Goal: Information Seeking & Learning: Learn about a topic

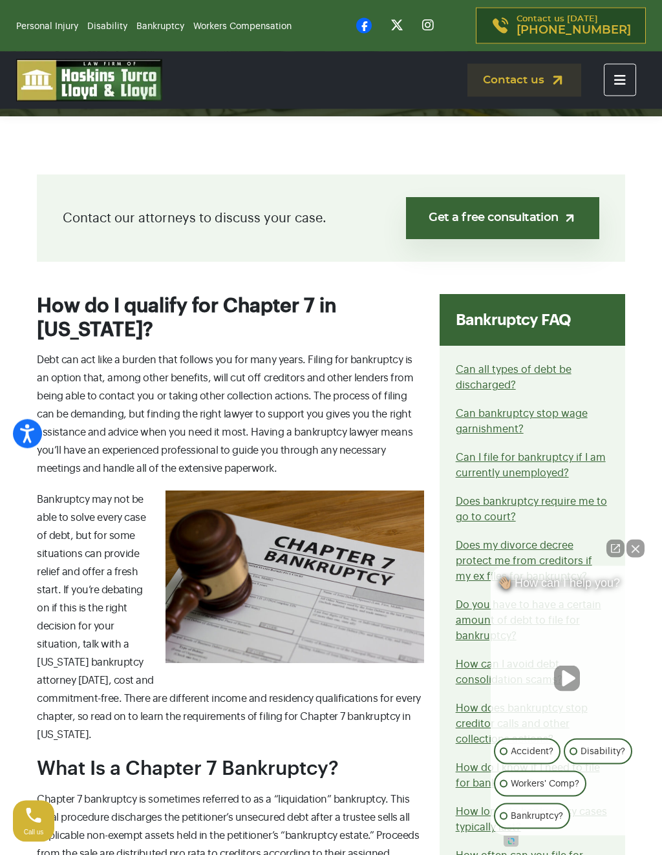
scroll to position [202, 0]
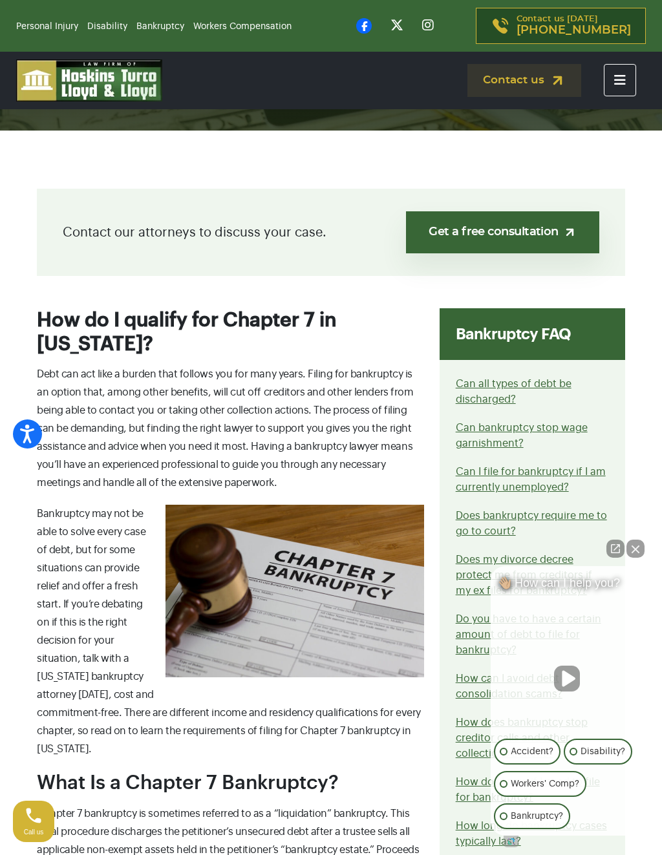
click at [639, 548] on button "Close Intaker Chat Widget" at bounding box center [636, 549] width 18 height 18
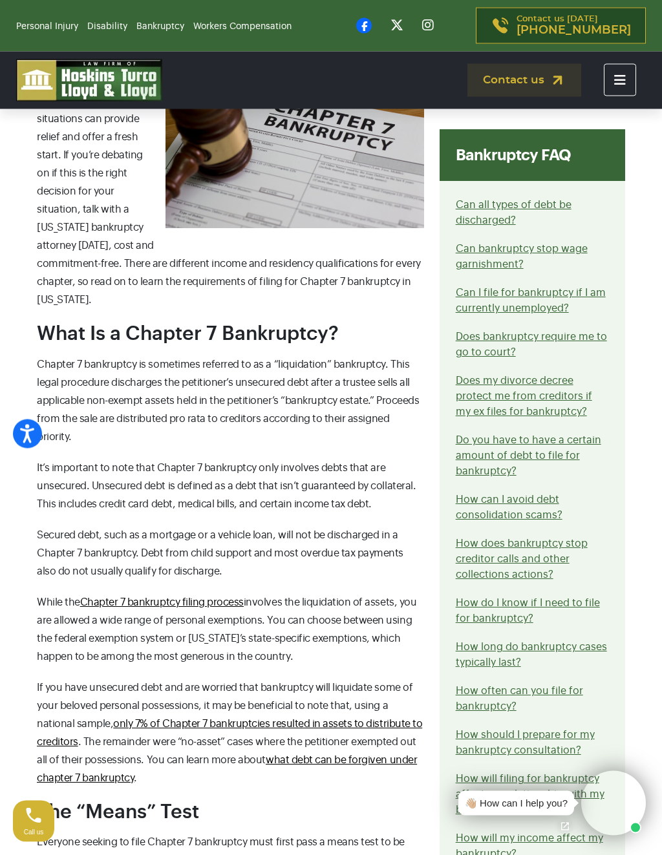
scroll to position [710, 0]
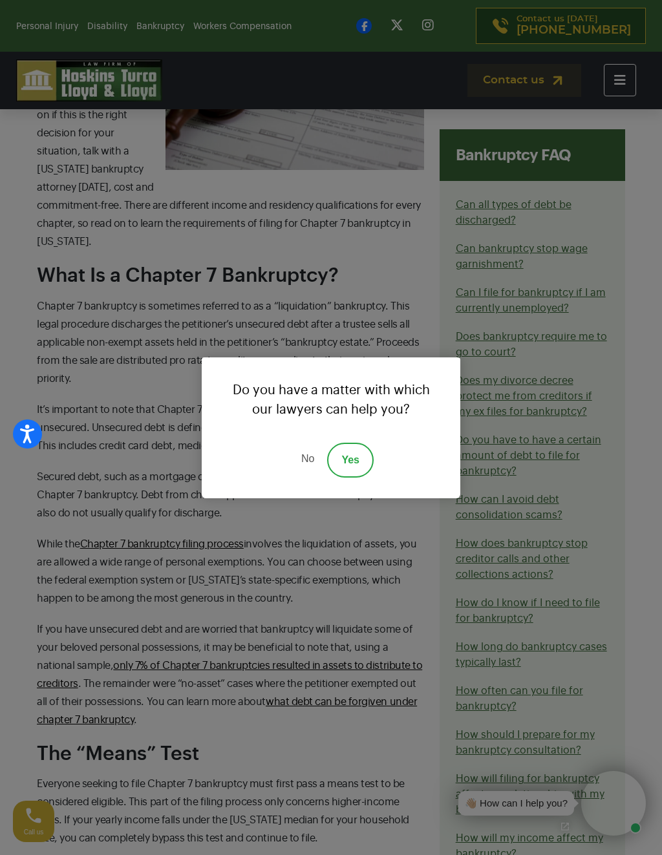
click at [310, 462] on link "No" at bounding box center [307, 460] width 39 height 35
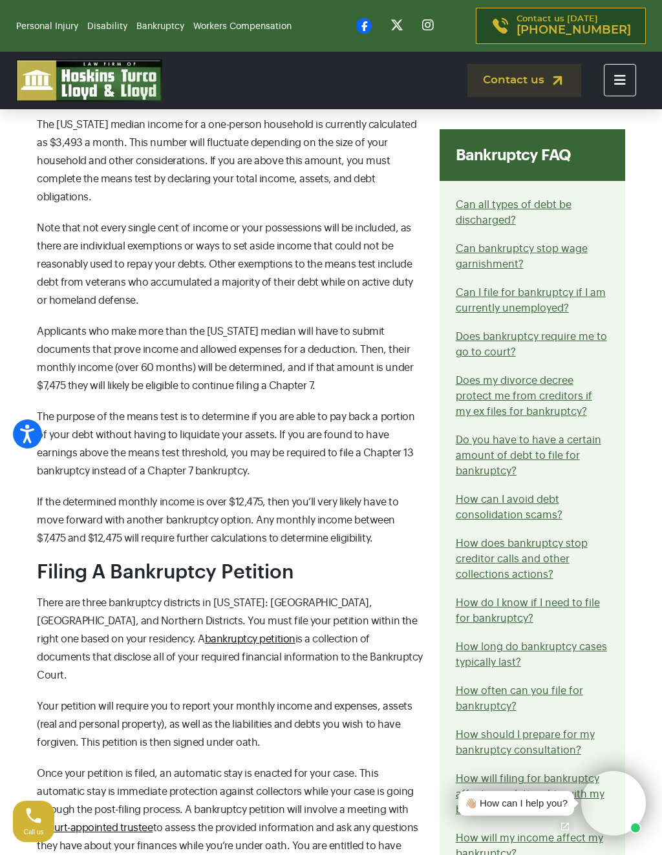
scroll to position [1498, 0]
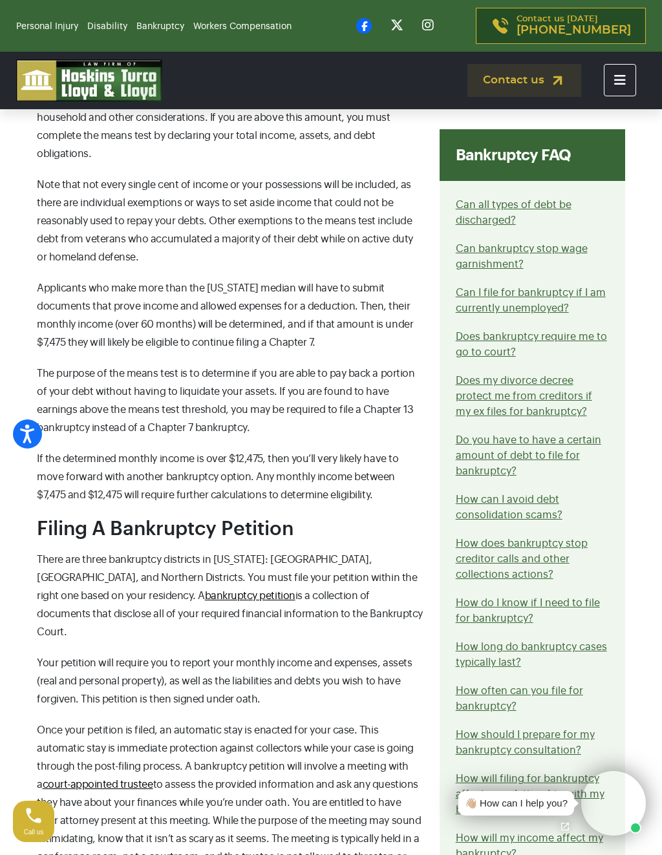
click at [542, 449] on link "Do you have to have a certain amount of debt to file for bankruptcy?" at bounding box center [528, 455] width 145 height 41
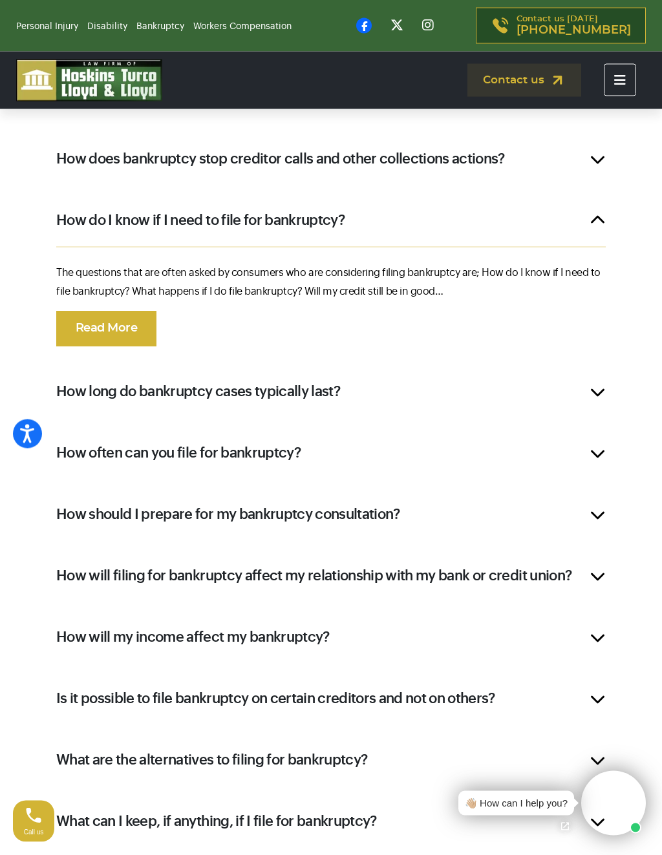
scroll to position [1209, 0]
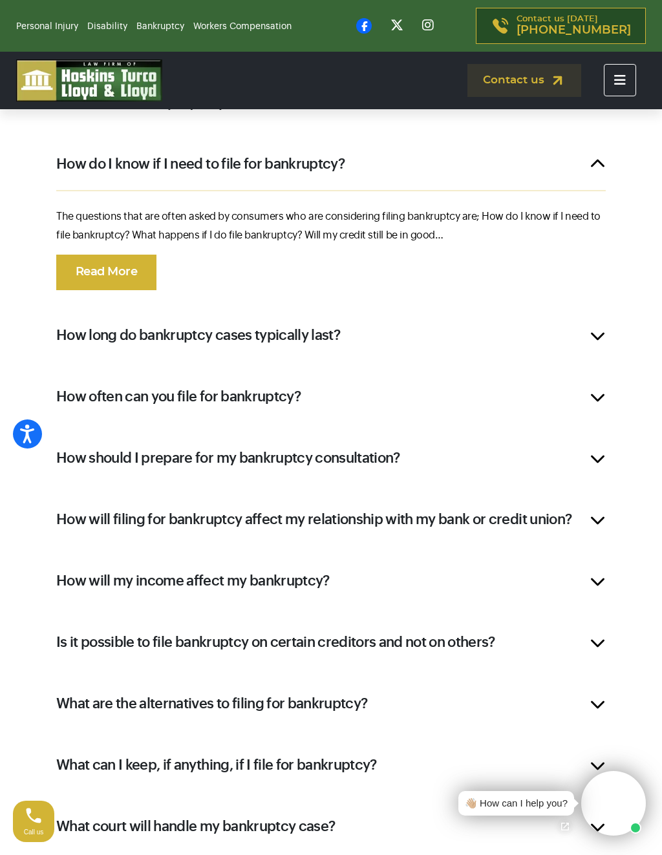
click at [275, 333] on h2 "How long do bankruptcy cases typically last?" at bounding box center [198, 335] width 284 height 19
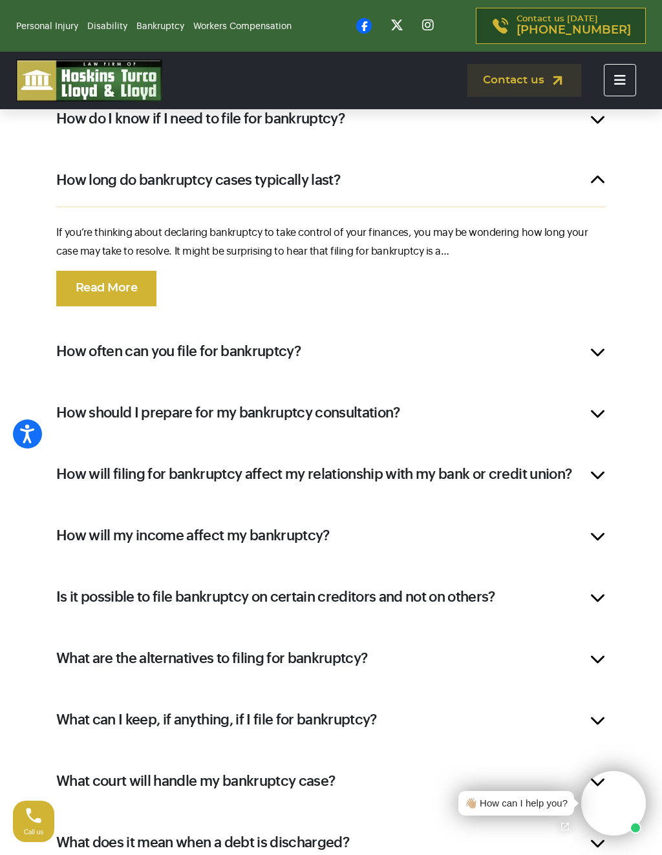
scroll to position [1258, 0]
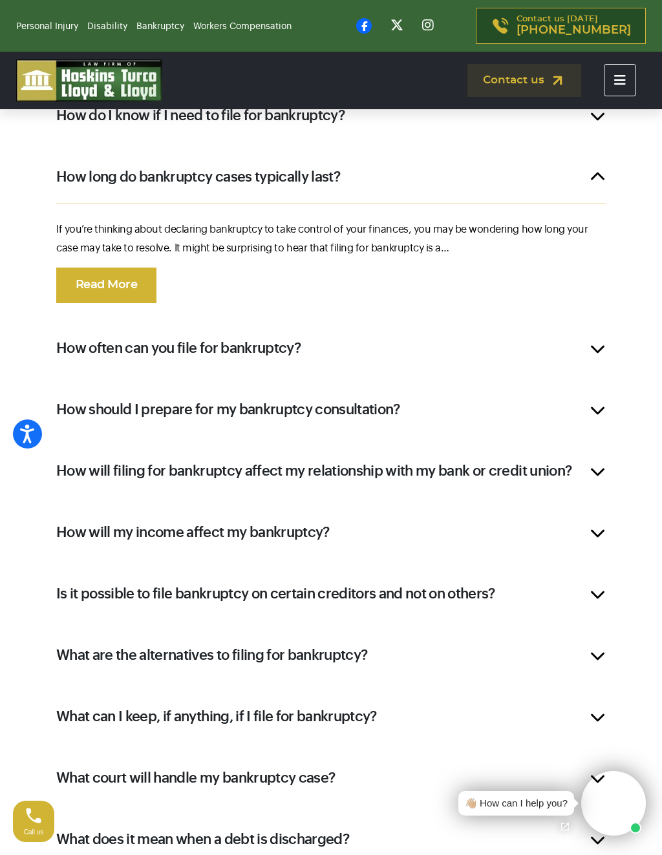
click at [391, 255] on p "If you’re thinking about declaring bankruptcy to take control of your finances,…" at bounding box center [331, 239] width 550 height 38
click at [135, 277] on link "Read More" at bounding box center [106, 286] width 100 height 36
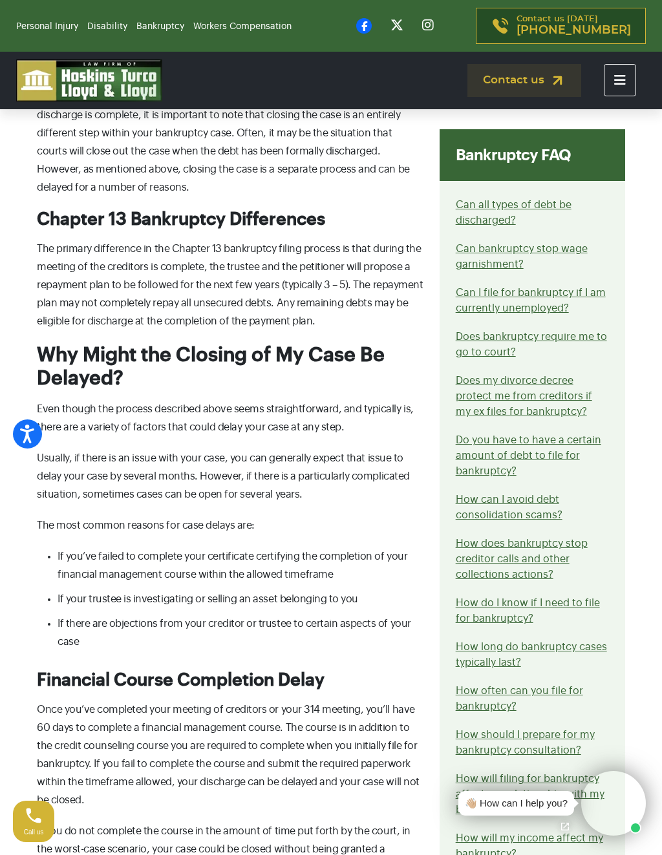
scroll to position [1536, 0]
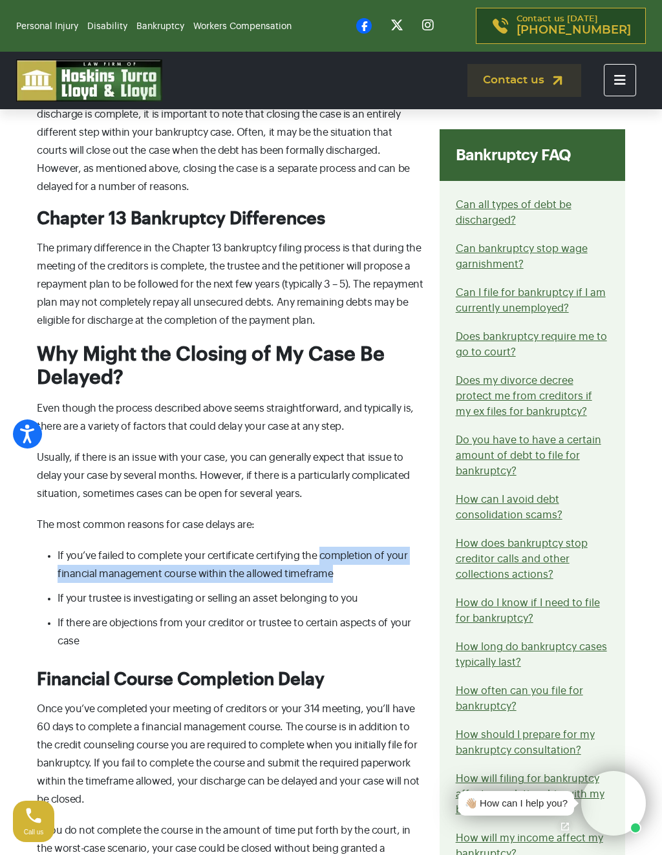
click at [400, 328] on p "The primary difference in the Chapter 13 bankruptcy filing process is that duri…" at bounding box center [230, 284] width 387 height 91
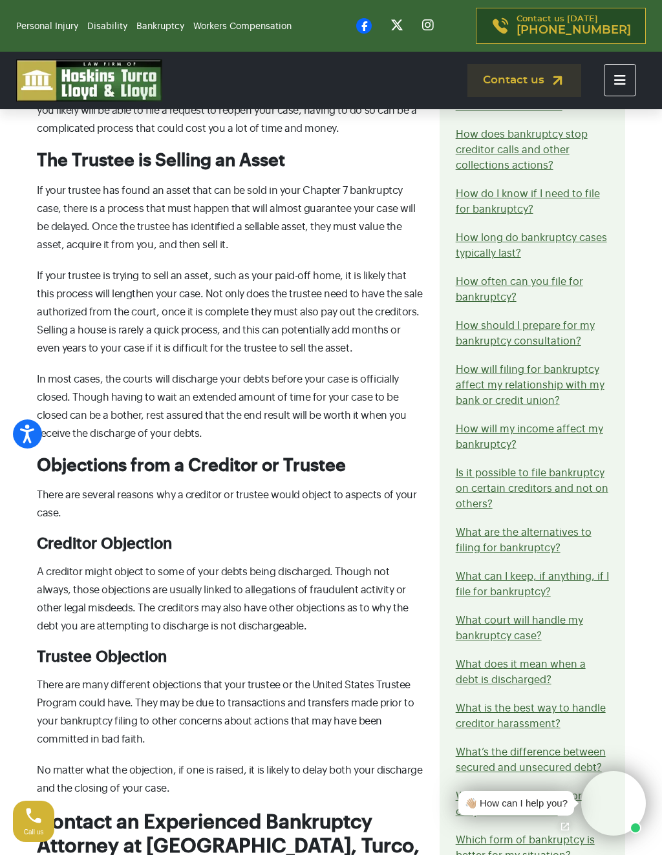
scroll to position [2319, 0]
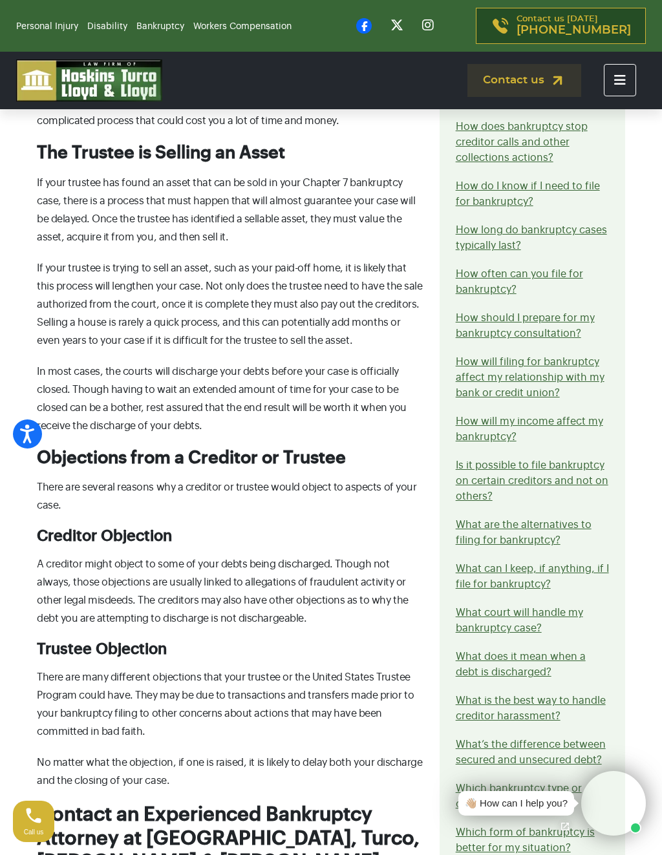
click at [619, 84] on icon "Toggle navigation" at bounding box center [620, 80] width 12 height 13
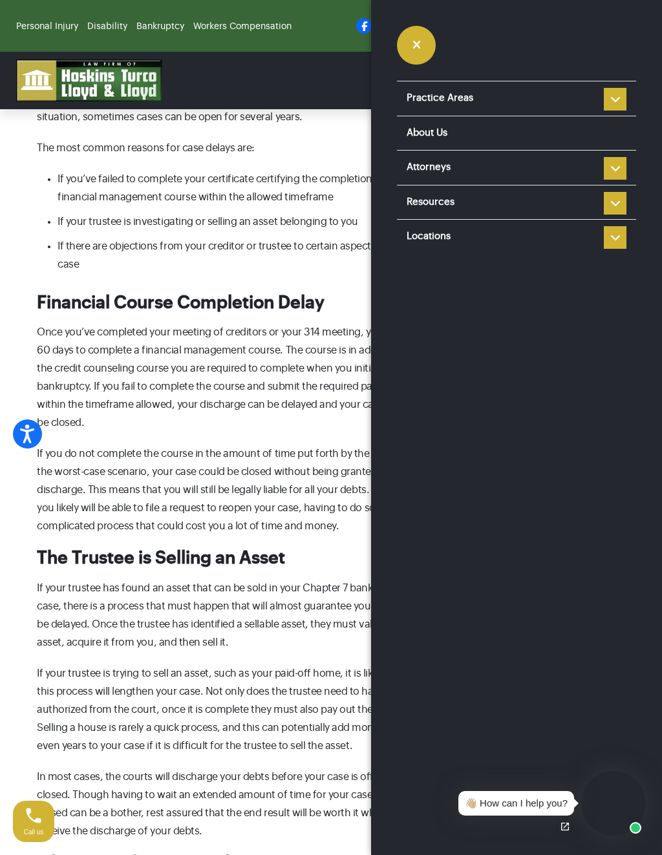
scroll to position [1913, 0]
click at [409, 53] on button "button" at bounding box center [416, 45] width 39 height 39
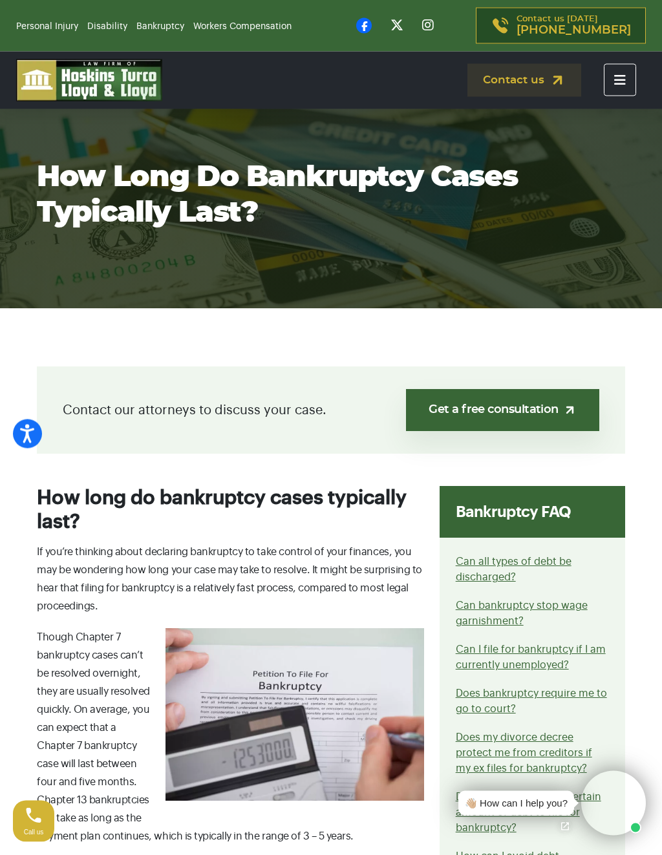
scroll to position [0, 0]
